Goal: Navigation & Orientation: Find specific page/section

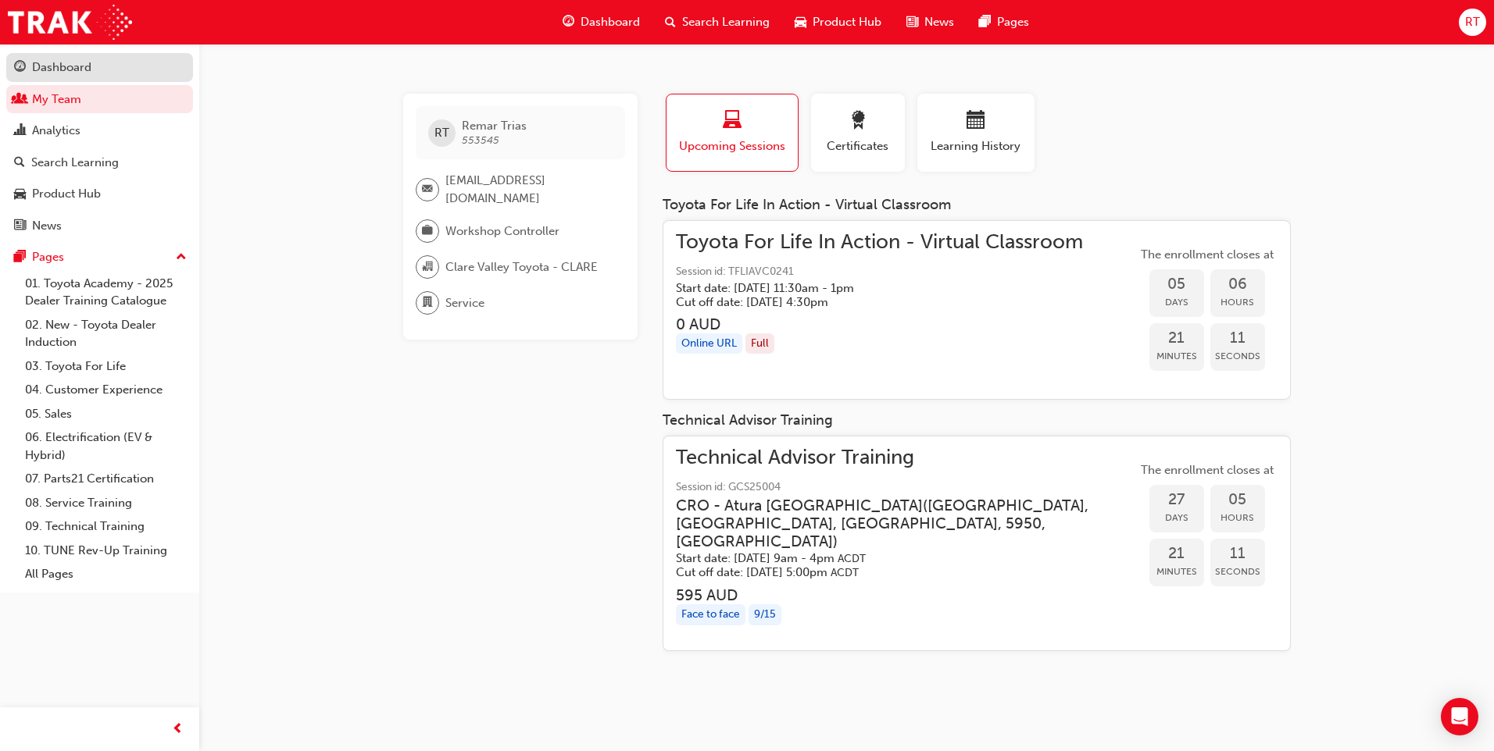
click at [99, 77] on div "Dashboard" at bounding box center [99, 68] width 171 height 20
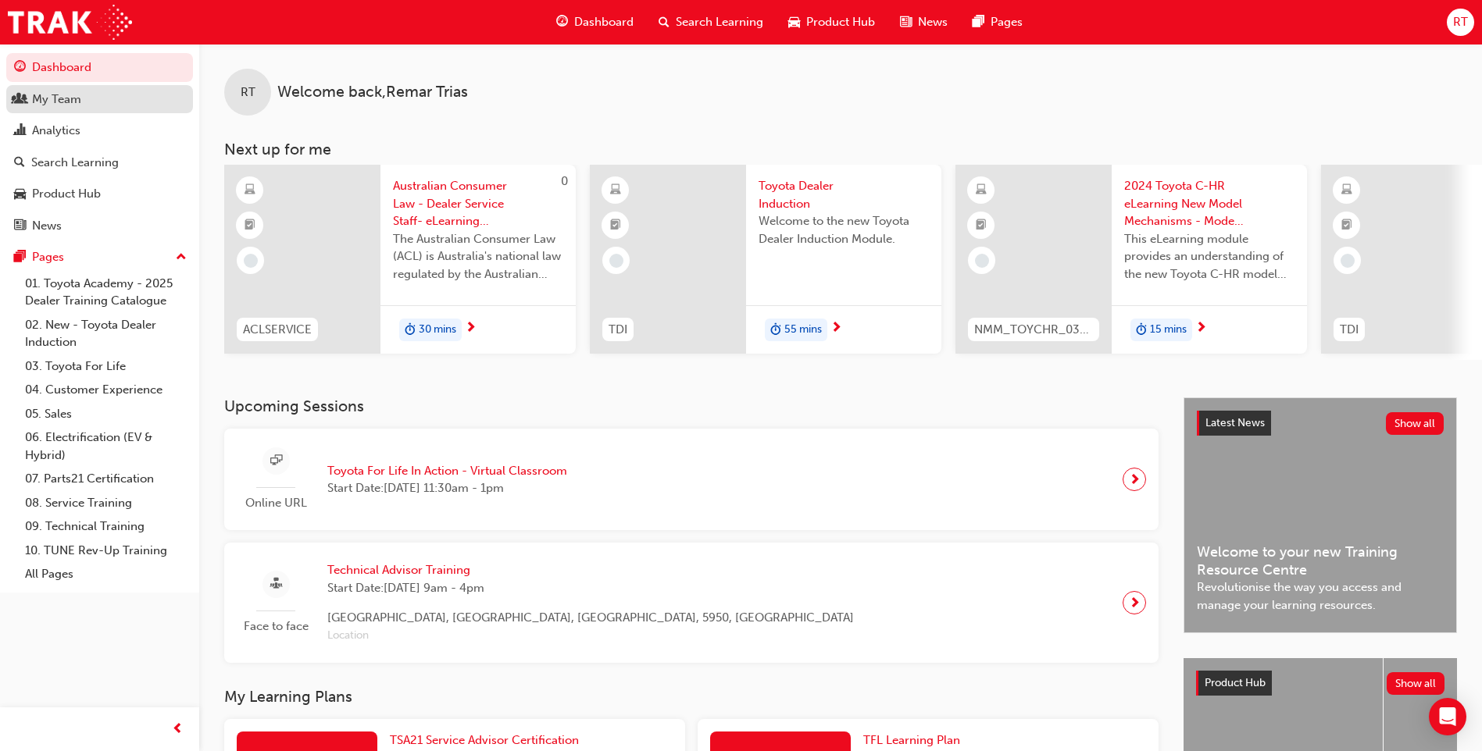
click at [108, 93] on div "My Team" at bounding box center [99, 100] width 171 height 20
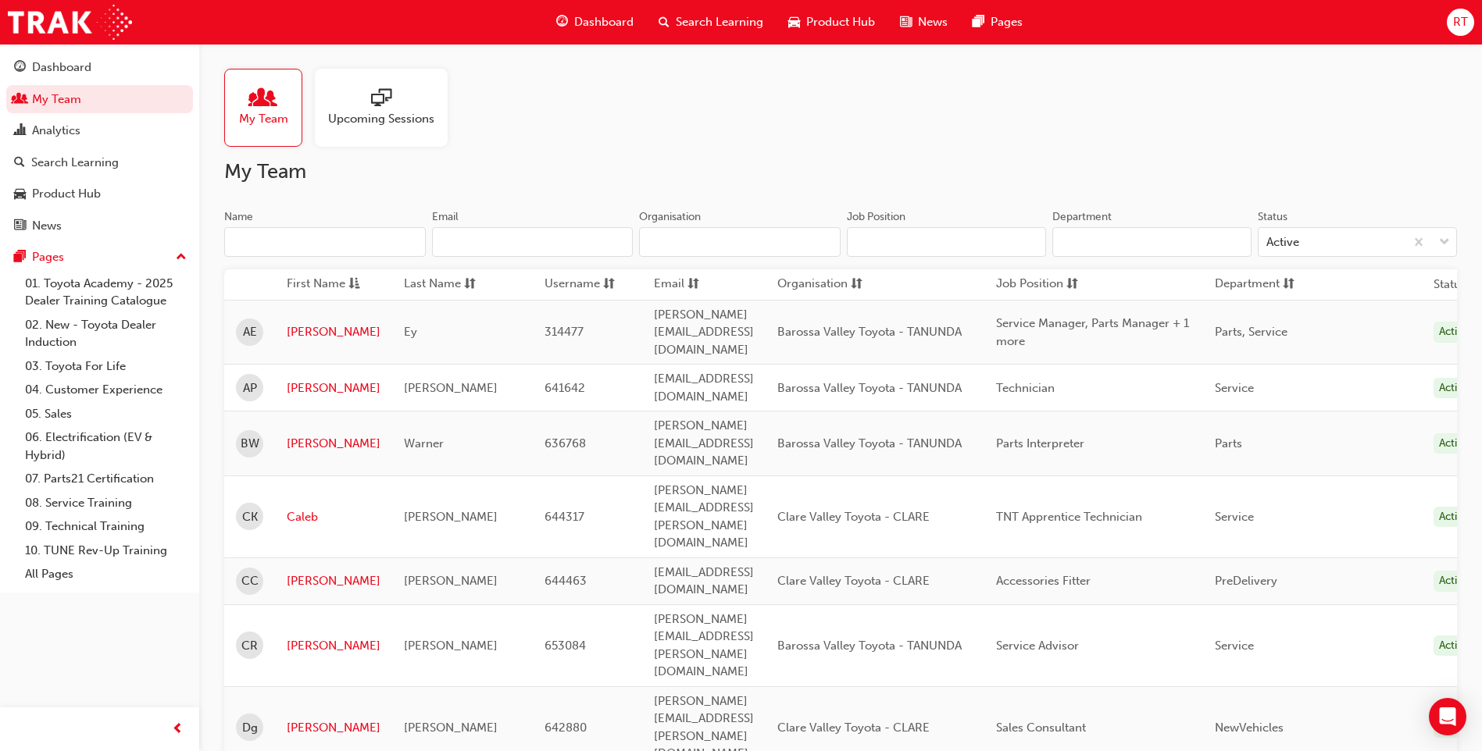
click at [1452, 27] on div "RT" at bounding box center [1460, 22] width 27 height 27
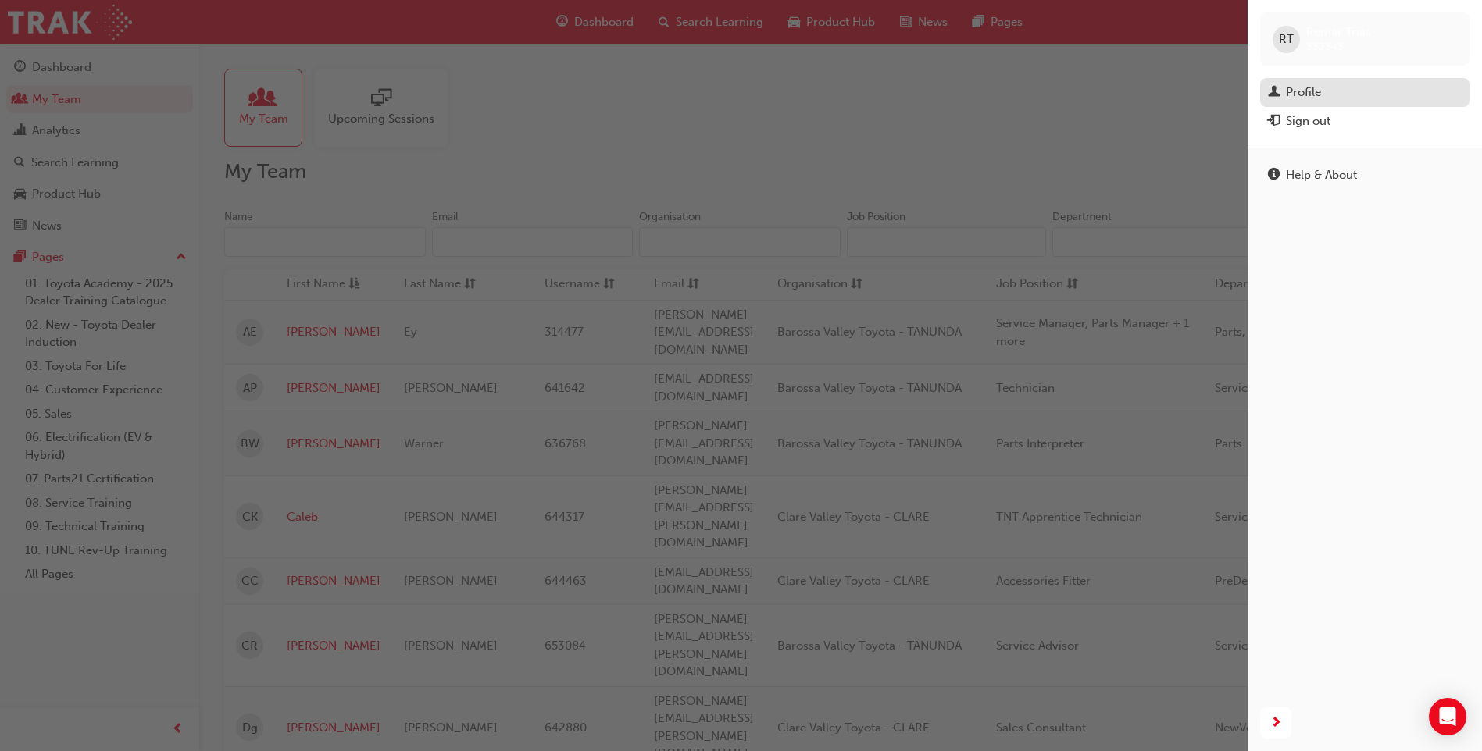
click at [1301, 95] on div "Profile" at bounding box center [1303, 93] width 35 height 18
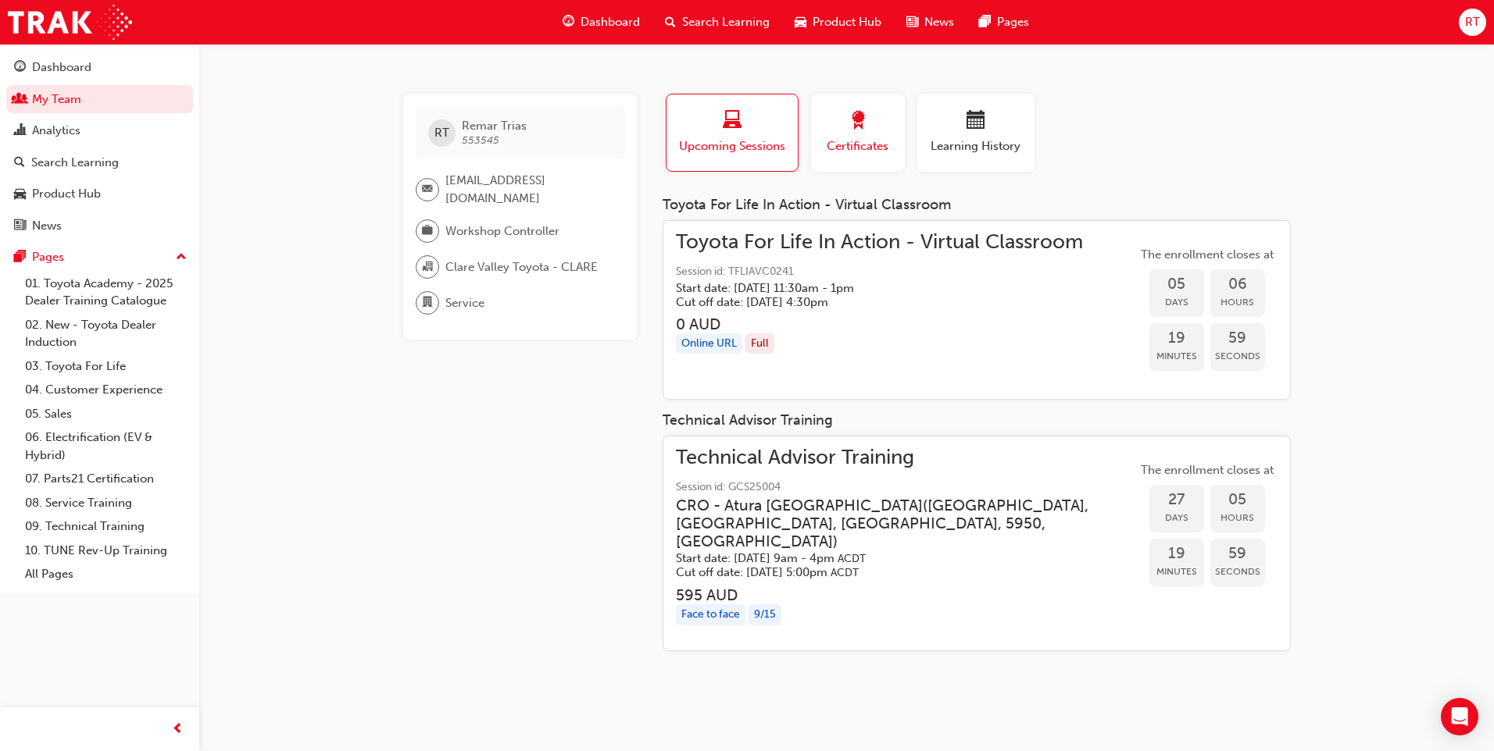
click at [874, 146] on span "Certificates" at bounding box center [858, 146] width 70 height 18
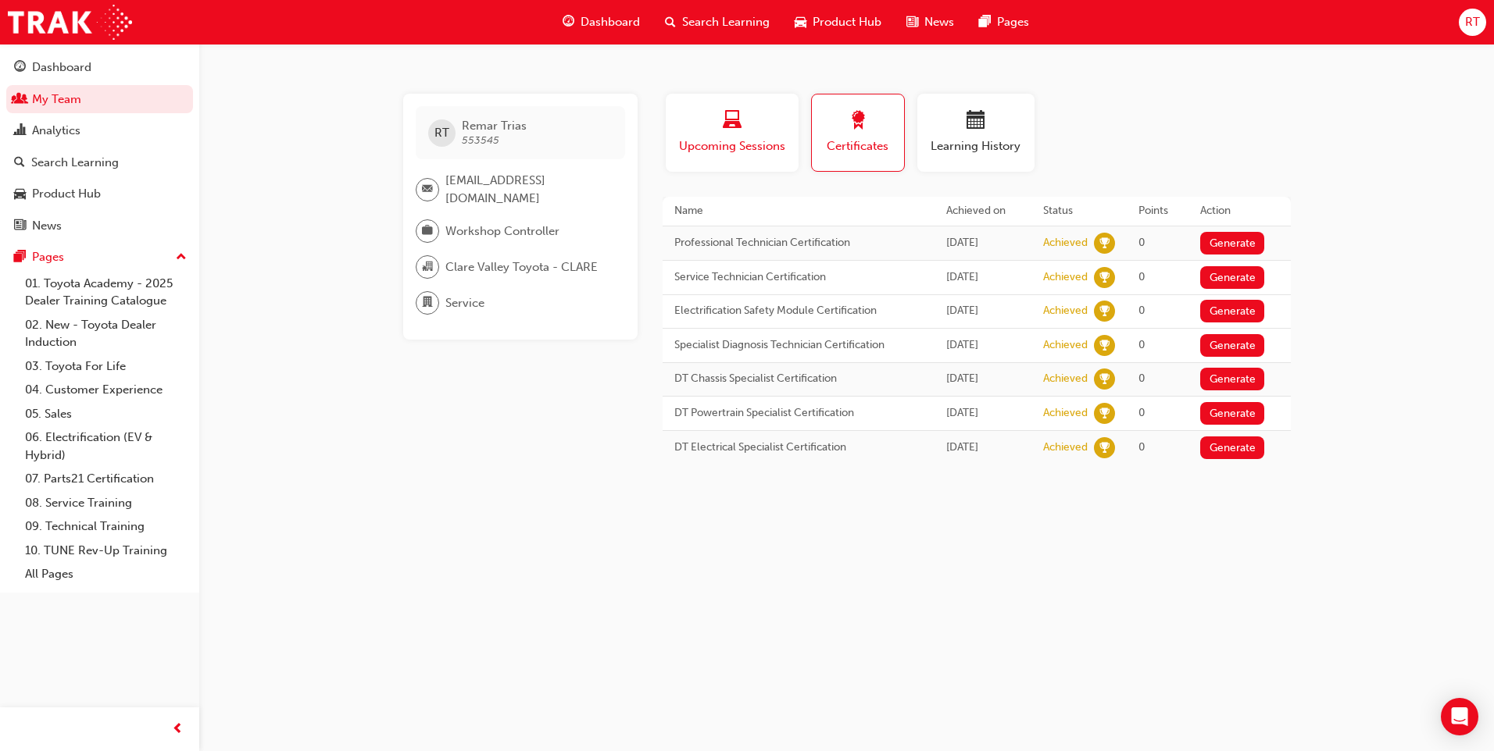
click at [757, 142] on span "Upcoming Sessions" at bounding box center [731, 146] width 109 height 18
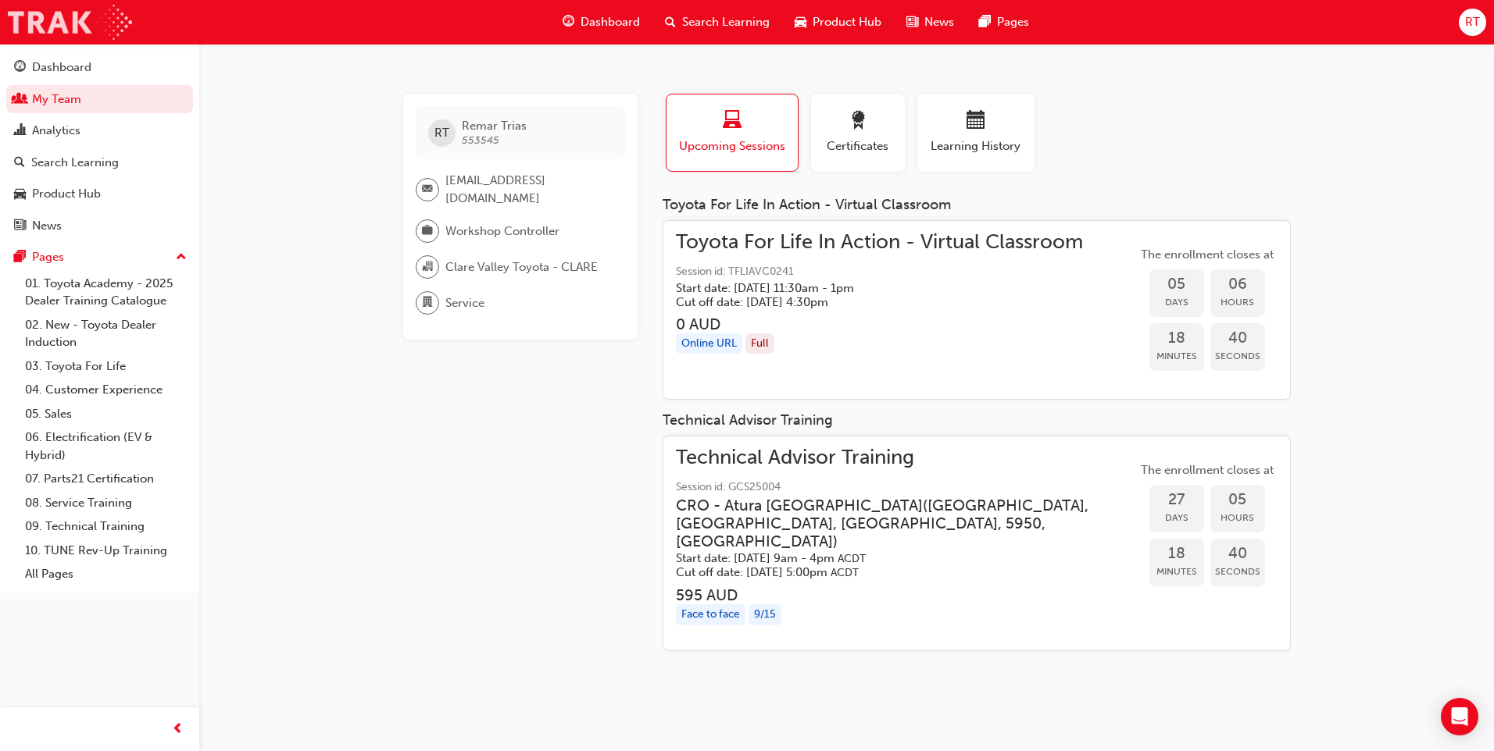
click at [70, 22] on img at bounding box center [70, 22] width 124 height 35
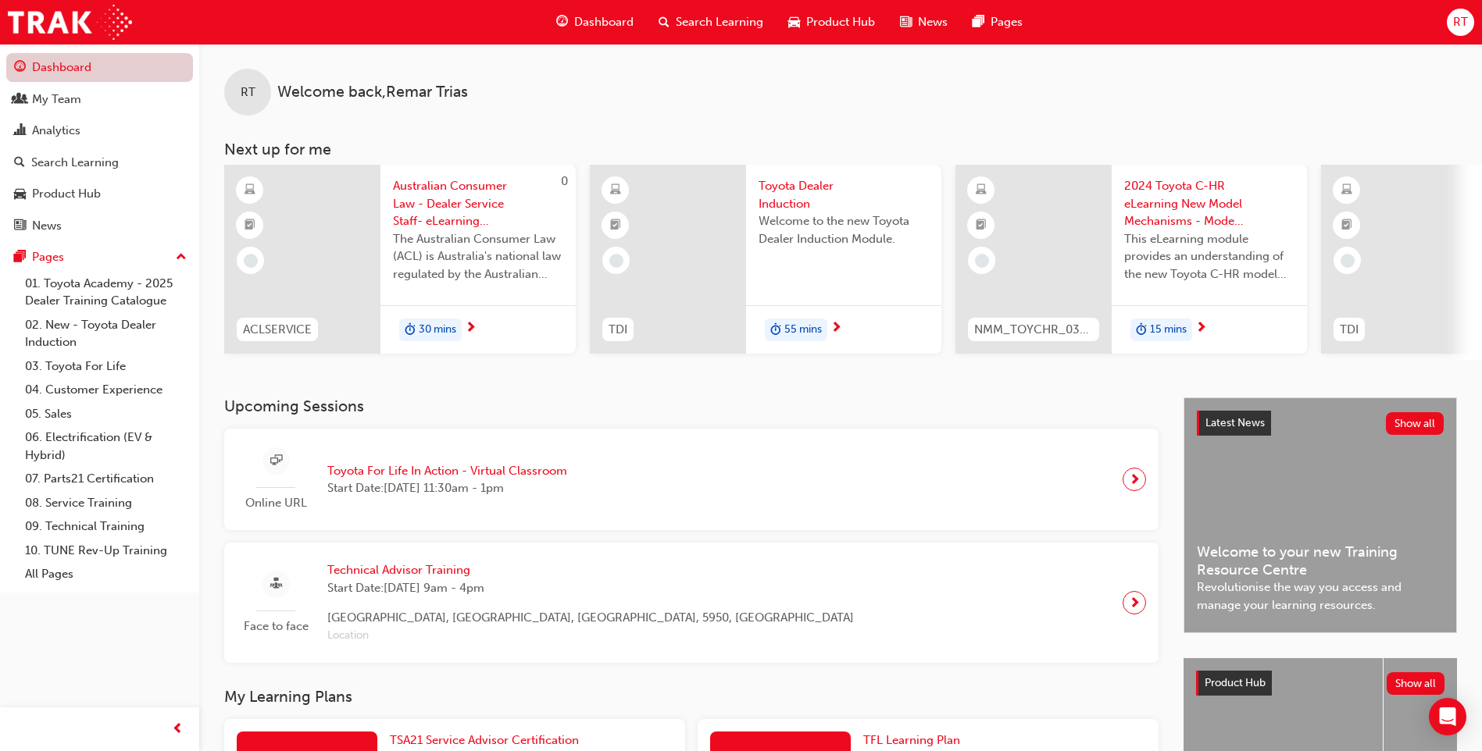
click at [72, 68] on link "Dashboard" at bounding box center [99, 67] width 187 height 29
click at [112, 25] on img at bounding box center [70, 22] width 124 height 35
click at [559, 20] on span "guage-icon" at bounding box center [562, 22] width 12 height 20
click at [1453, 29] on span "RT" at bounding box center [1460, 22] width 15 height 18
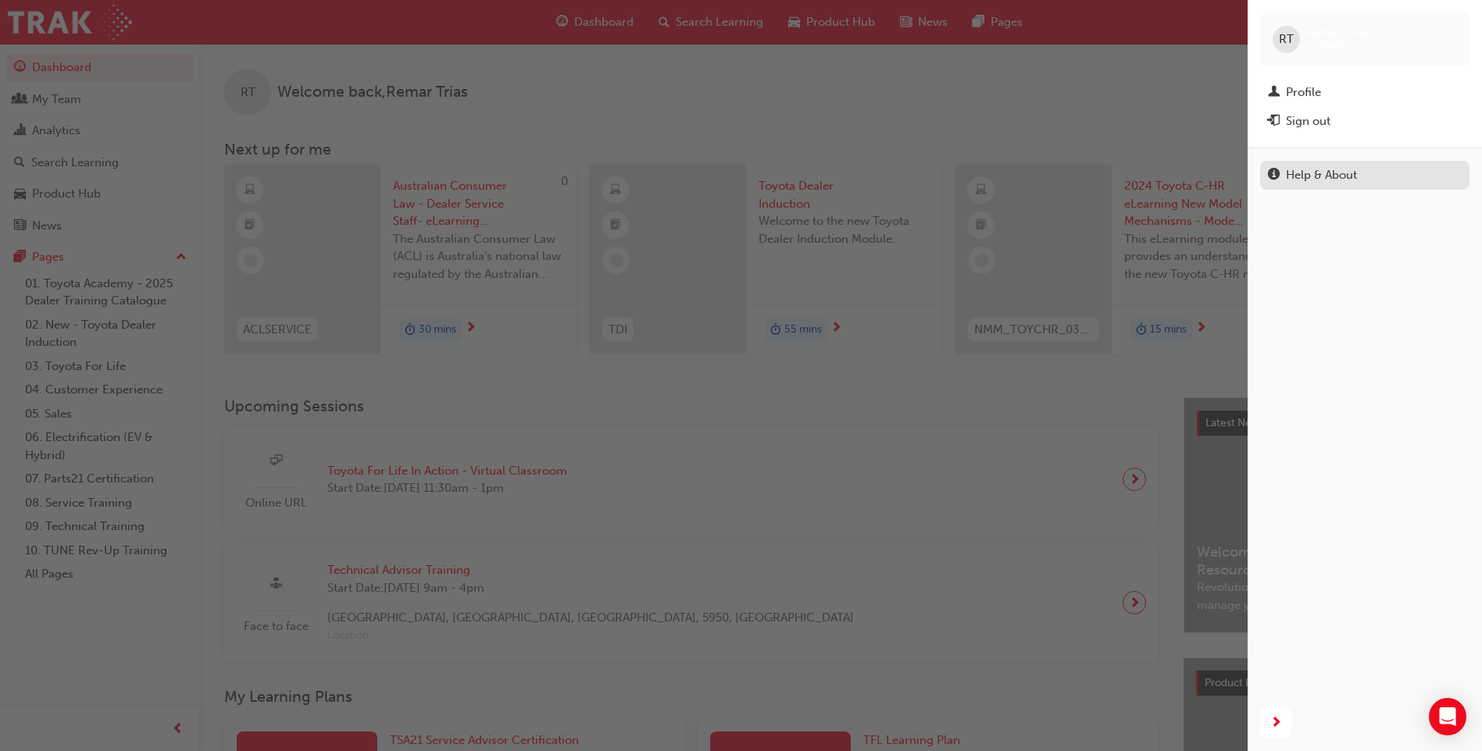
click at [1335, 187] on link "Help & About" at bounding box center [1364, 175] width 209 height 29
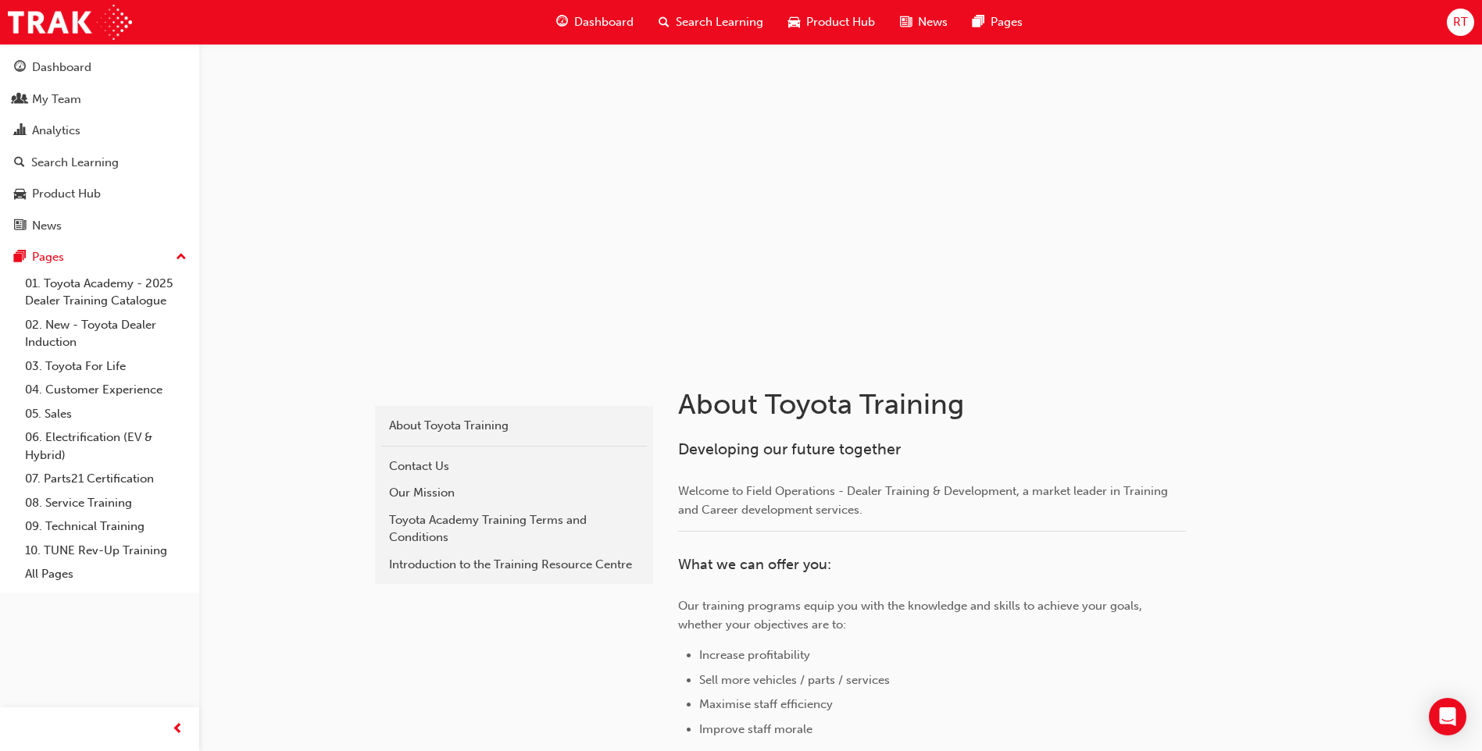
click at [1462, 17] on span "RT" at bounding box center [1460, 22] width 15 height 18
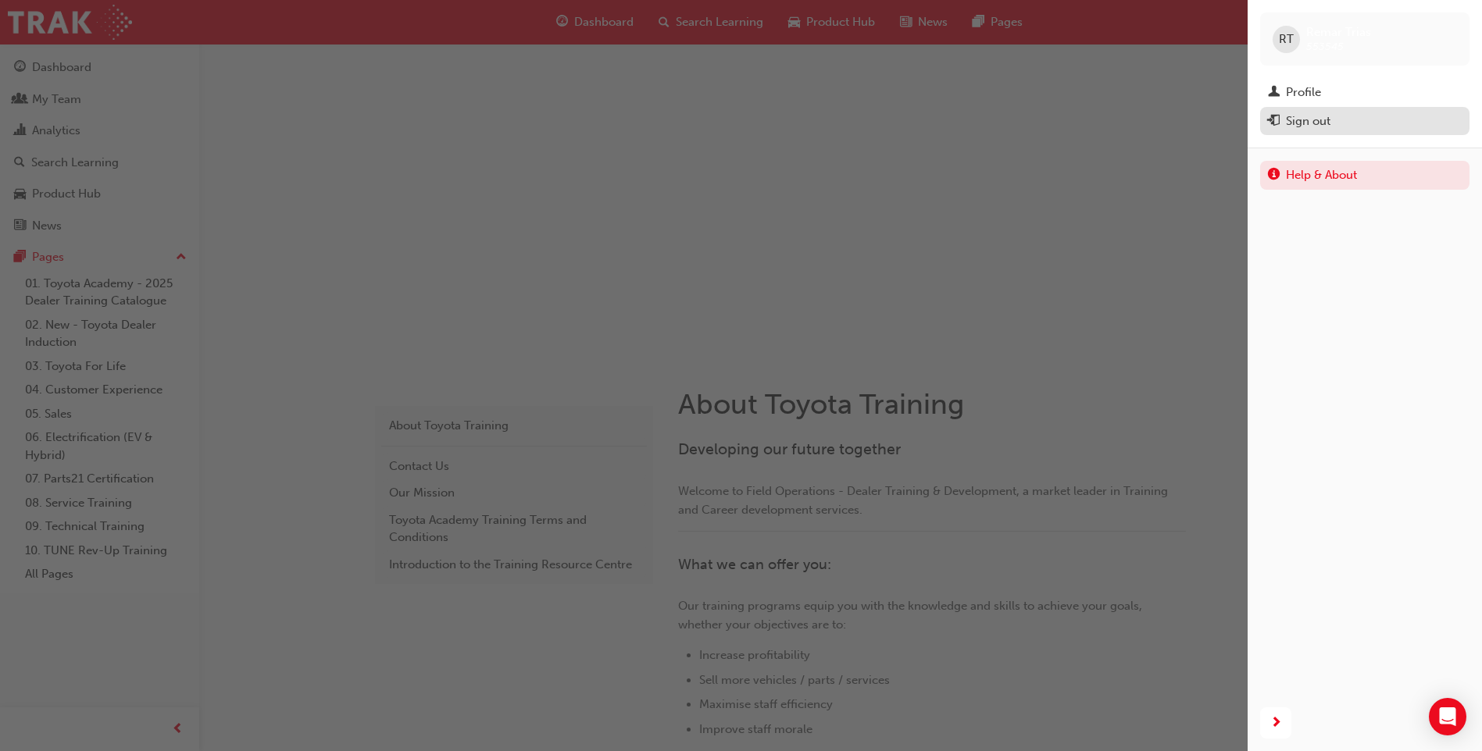
click at [1296, 119] on div "Sign out" at bounding box center [1308, 121] width 45 height 18
